Goal: Register for event/course

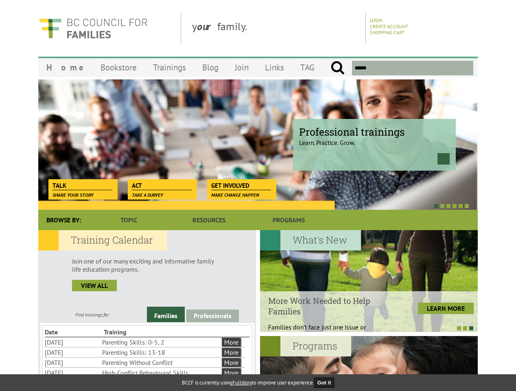
click at [258, 202] on div at bounding box center [249, 206] width 440 height 8
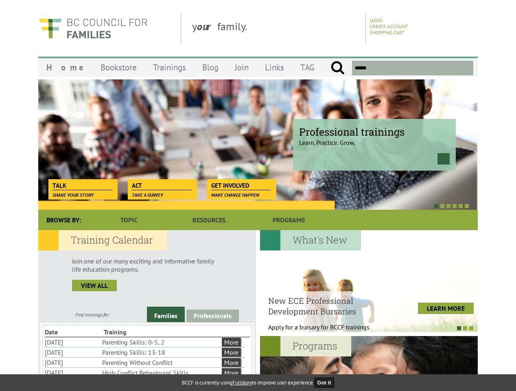
click at [249, 206] on div at bounding box center [249, 206] width 440 height 8
click at [166, 314] on link "Families" at bounding box center [166, 314] width 38 height 15
click at [213, 316] on link "Professionals" at bounding box center [213, 316] width 53 height 13
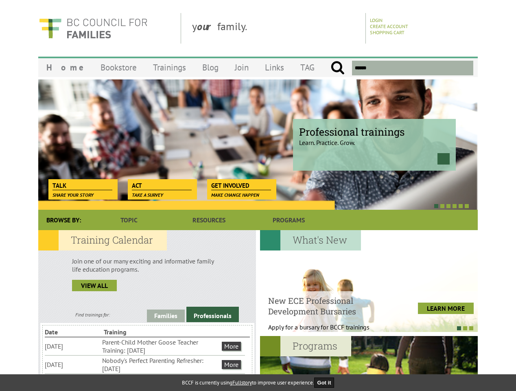
click at [145, 364] on li "Nobody's Perfect Parenting Refresher: [DATE]" at bounding box center [161, 365] width 118 height 18
click at [369, 281] on div at bounding box center [369, 281] width 218 height 102
click at [365, 328] on div at bounding box center [365, 328] width 218 height 8
click at [369, 363] on div at bounding box center [369, 387] width 218 height 102
click at [327, 382] on button "Got it" at bounding box center [324, 383] width 20 height 10
